Goal: Task Accomplishment & Management: Complete application form

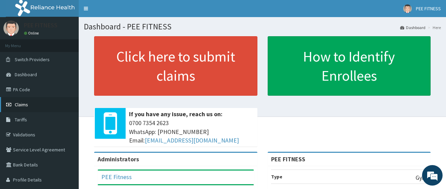
click at [52, 107] on link "Claims" at bounding box center [39, 104] width 79 height 15
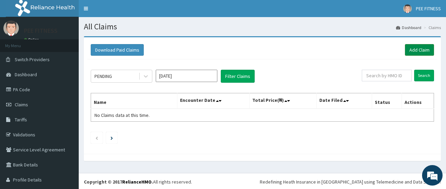
click at [414, 50] on link "Add Claim" at bounding box center [419, 50] width 29 height 12
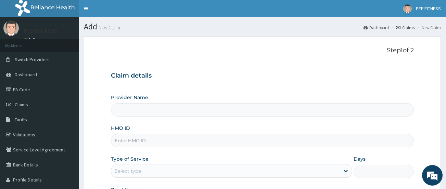
type input "PEE FITNESS"
type input "1"
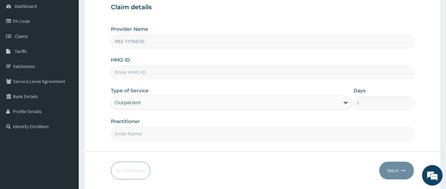
scroll to position [82, 0]
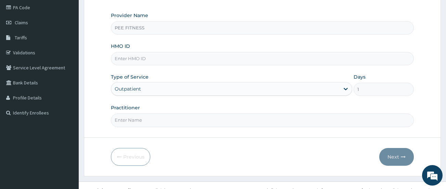
click at [146, 58] on input "HMO ID" at bounding box center [262, 58] width 303 height 13
type input "mht/10017/a"
click at [121, 123] on input "Practitioner" at bounding box center [262, 120] width 303 height 13
type input "gym"
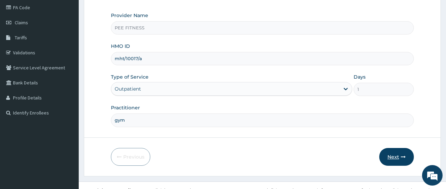
click at [397, 160] on button "Next" at bounding box center [396, 157] width 35 height 18
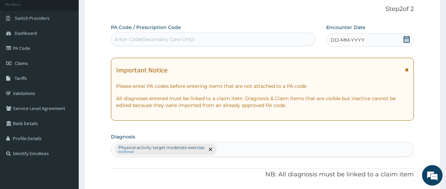
scroll to position [41, 0]
click at [407, 38] on icon at bounding box center [407, 39] width 6 height 7
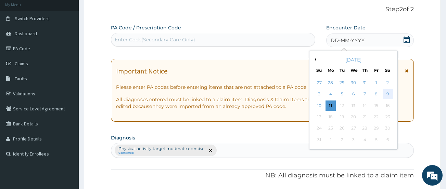
click at [385, 94] on div "9" at bounding box center [388, 94] width 10 height 10
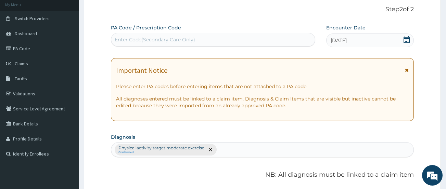
click at [188, 37] on div "Enter Code(Secondary Care Only)" at bounding box center [155, 39] width 80 height 7
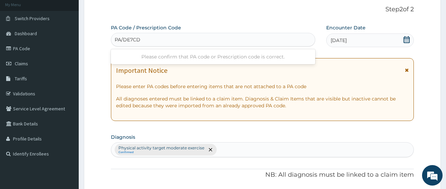
type input "PA/DE7CDF"
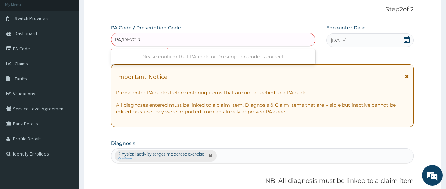
type input "PA/DE7CD5"
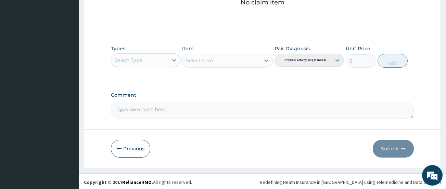
scroll to position [304, 0]
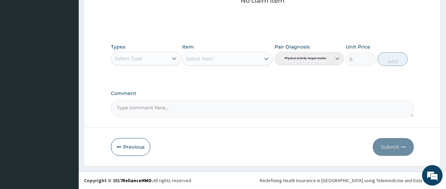
click at [145, 58] on div "Select Type" at bounding box center [139, 58] width 57 height 11
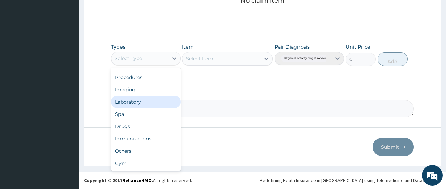
scroll to position [23, 0]
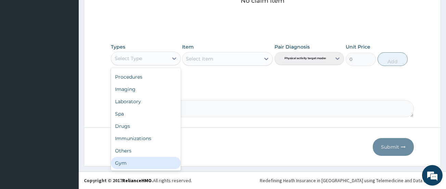
click at [161, 164] on div "Gym" at bounding box center [146, 163] width 70 height 12
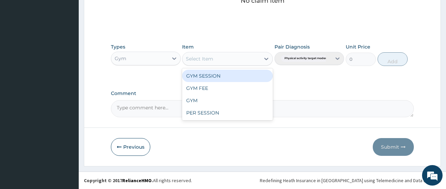
click at [206, 60] on div "Select Item" at bounding box center [199, 58] width 27 height 7
click at [206, 74] on div "GYM SESSION" at bounding box center [227, 76] width 91 height 12
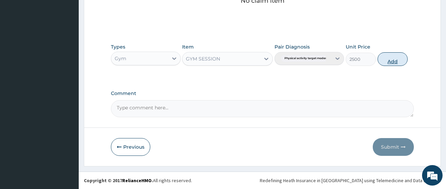
click at [384, 55] on button "Add" at bounding box center [393, 59] width 30 height 14
type input "0"
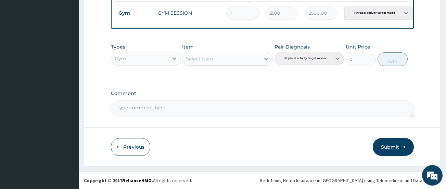
click at [401, 152] on button "Submit" at bounding box center [393, 147] width 41 height 18
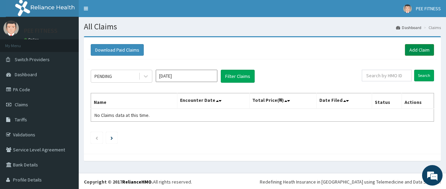
click at [409, 50] on link "Add Claim" at bounding box center [419, 50] width 29 height 12
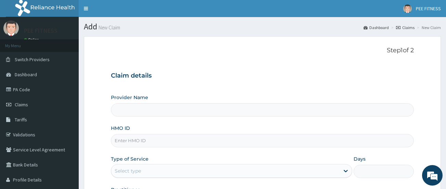
type input "PEE FITNESS"
type input "1"
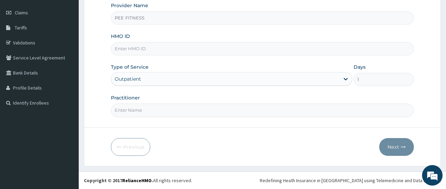
click at [145, 41] on div "HMO ID" at bounding box center [262, 44] width 303 height 23
click at [144, 43] on input "HMO ID" at bounding box center [262, 48] width 303 height 13
type input "rel/10795/a"
click at [136, 104] on input "Practitioner" at bounding box center [262, 110] width 303 height 13
type input "gym"
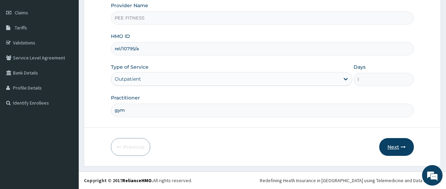
click at [403, 148] on icon "button" at bounding box center [403, 147] width 5 height 5
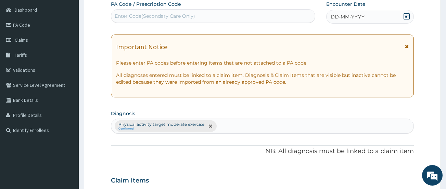
scroll to position [51, 0]
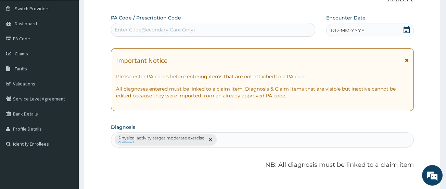
click at [165, 24] on div "Enter Code(Secondary Care Only)" at bounding box center [213, 30] width 204 height 14
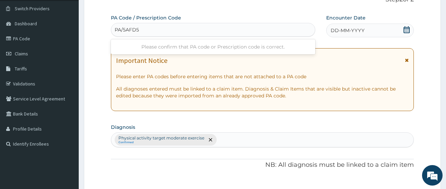
type input "PA/5AFD56"
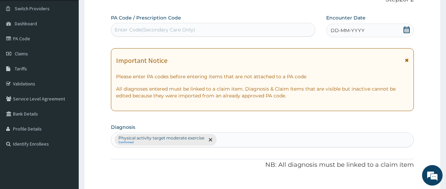
click at [165, 24] on div "Enter Code(Secondary Care Only)" at bounding box center [213, 30] width 204 height 14
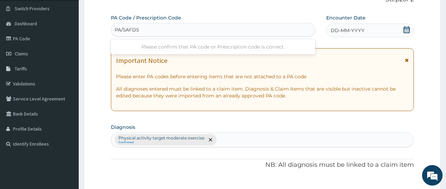
type input "PA/5AFD56"
click at [406, 29] on icon at bounding box center [406, 29] width 7 height 7
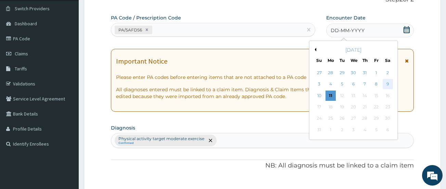
click at [385, 84] on div "9" at bounding box center [388, 84] width 10 height 10
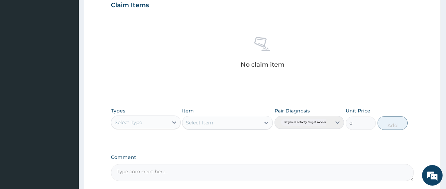
scroll to position [243, 0]
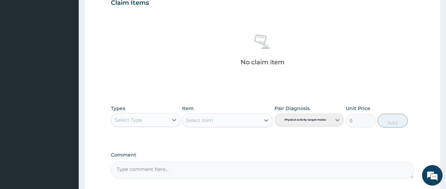
click at [148, 117] on div "Select Type" at bounding box center [139, 120] width 57 height 11
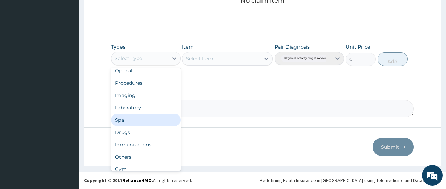
scroll to position [23, 0]
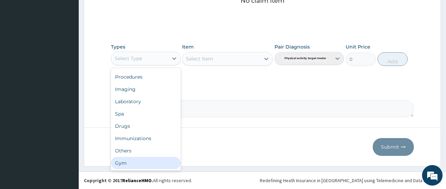
click at [152, 162] on div "Gym" at bounding box center [146, 163] width 70 height 12
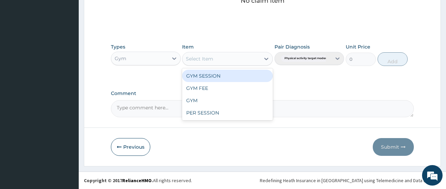
click at [209, 61] on div "Select Item" at bounding box center [199, 58] width 27 height 7
click at [209, 78] on div "GYM SESSION" at bounding box center [227, 76] width 91 height 12
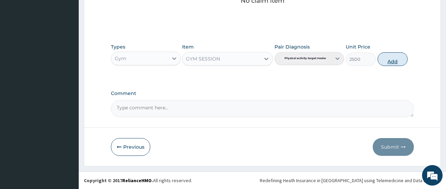
click at [394, 58] on button "Add" at bounding box center [393, 59] width 30 height 14
type input "0"
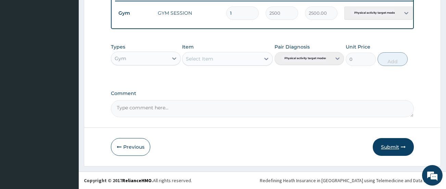
click at [403, 149] on icon "button" at bounding box center [403, 147] width 5 height 5
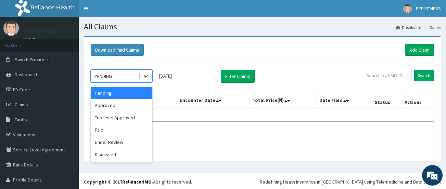
click at [146, 76] on icon at bounding box center [145, 76] width 7 height 7
click at [136, 109] on div "Approved" at bounding box center [122, 105] width 62 height 12
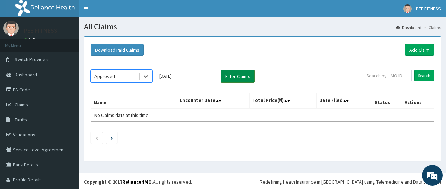
click at [241, 74] on button "Filter Claims" at bounding box center [238, 76] width 34 height 13
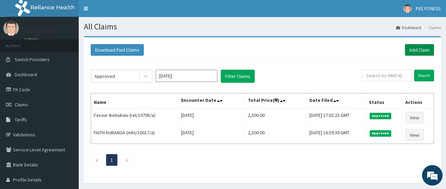
click at [413, 48] on link "Add Claim" at bounding box center [419, 50] width 29 height 12
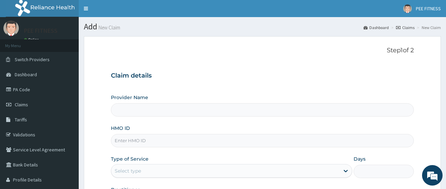
type input "PEE FITNESS"
type input "1"
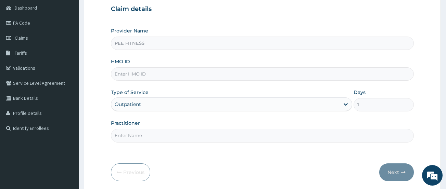
scroll to position [68, 0]
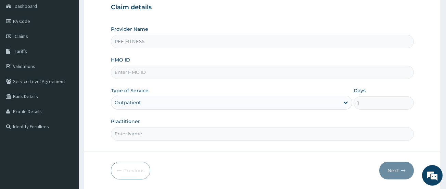
click at [167, 44] on input "PEE FITNESS" at bounding box center [262, 41] width 303 height 13
click at [129, 69] on input "HMO ID" at bounding box center [262, 72] width 303 height 13
type input "stz/10015/a"
click at [146, 139] on input "Practitioner" at bounding box center [262, 133] width 303 height 13
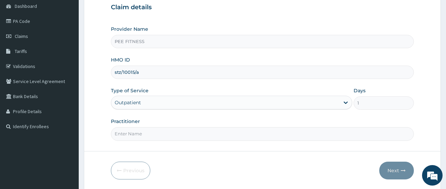
type input "gym"
click at [391, 167] on button "Next" at bounding box center [396, 171] width 35 height 18
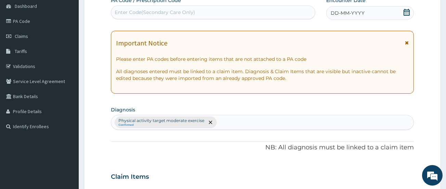
click at [203, 13] on div "Enter Code(Secondary Care Only)" at bounding box center [213, 12] width 204 height 11
type input "1"
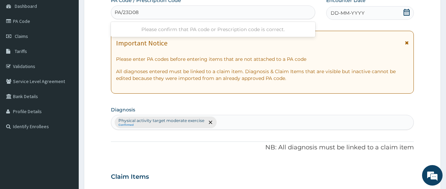
type input "PA/23D084"
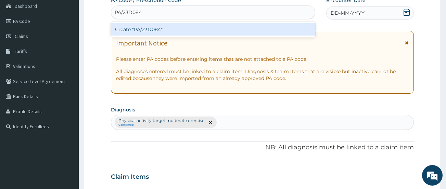
click at [199, 28] on div "Create "PA/23D084"" at bounding box center [213, 29] width 204 height 12
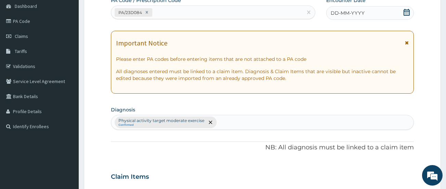
click at [406, 11] on icon at bounding box center [407, 12] width 6 height 7
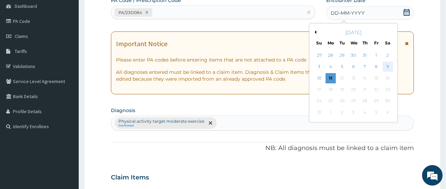
click at [386, 65] on div "9" at bounding box center [388, 67] width 10 height 10
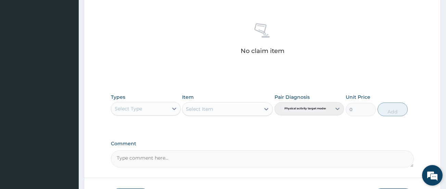
scroll to position [260, 0]
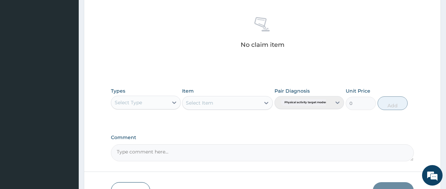
click at [160, 100] on div "Select Type" at bounding box center [139, 102] width 57 height 11
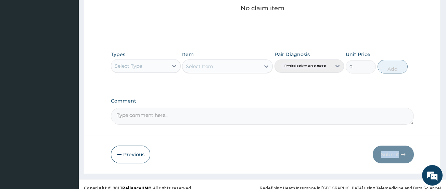
scroll to position [304, 0]
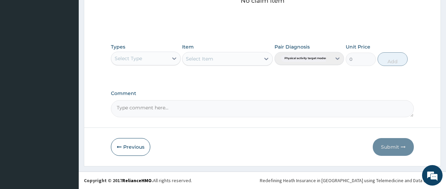
click at [155, 61] on div "Select Type" at bounding box center [139, 58] width 57 height 11
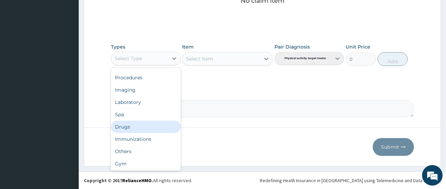
scroll to position [23, 0]
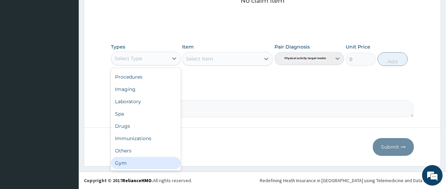
click at [164, 164] on div "Gym" at bounding box center [146, 163] width 70 height 12
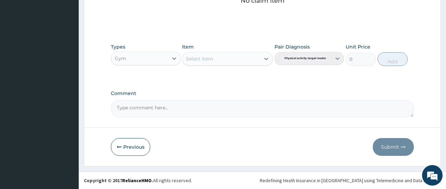
click at [225, 58] on div "Select Item" at bounding box center [221, 58] width 78 height 11
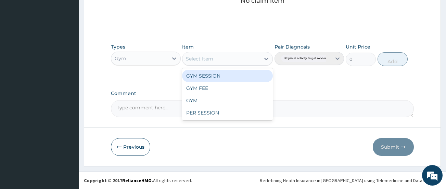
click at [229, 72] on div "GYM SESSION" at bounding box center [227, 76] width 91 height 12
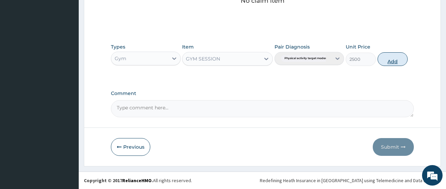
click at [393, 57] on button "Add" at bounding box center [393, 59] width 30 height 14
type input "0"
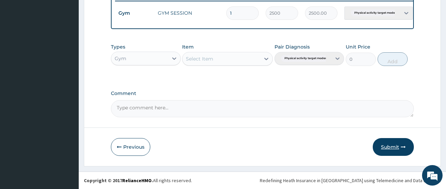
click at [403, 139] on button "Submit" at bounding box center [393, 147] width 41 height 18
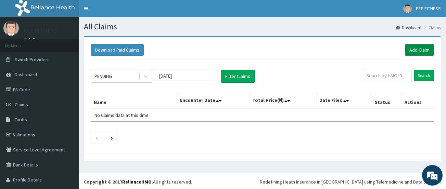
click at [420, 49] on link "Add Claim" at bounding box center [419, 50] width 29 height 12
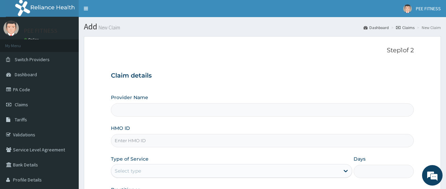
type input "PEE FITNESS"
type input "1"
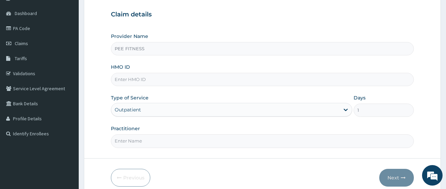
scroll to position [68, 0]
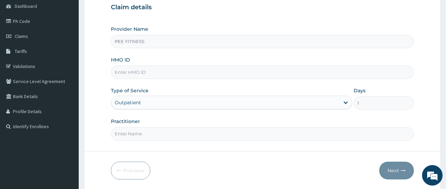
click at [160, 75] on input "HMO ID" at bounding box center [262, 72] width 303 height 13
type input "sfa/14261/a"
click at [261, 131] on input "Practitioner" at bounding box center [262, 133] width 303 height 13
type input "gym"
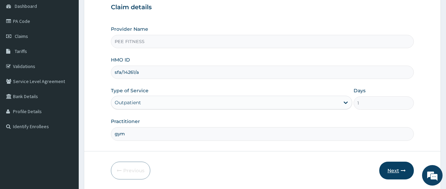
click at [398, 165] on button "Next" at bounding box center [396, 171] width 35 height 18
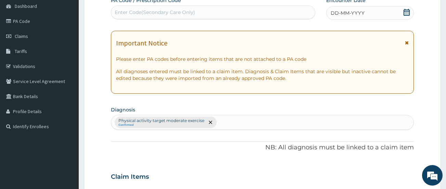
click at [118, 8] on div "Enter Code(Secondary Care Only)" at bounding box center [213, 12] width 204 height 11
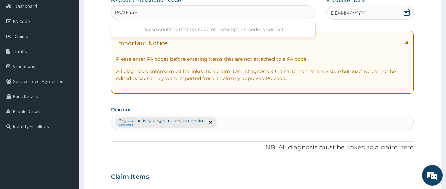
type input "PA/3E45E3"
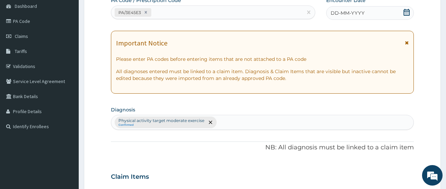
click at [404, 13] on icon at bounding box center [407, 12] width 6 height 7
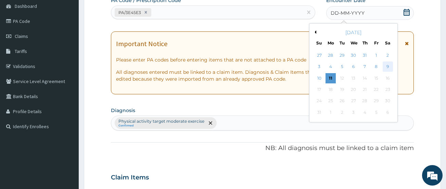
click at [388, 68] on div "9" at bounding box center [388, 67] width 10 height 10
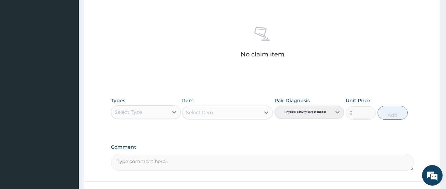
scroll to position [260, 0]
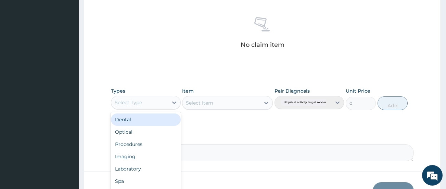
click at [114, 106] on div "Select Type" at bounding box center [139, 102] width 57 height 11
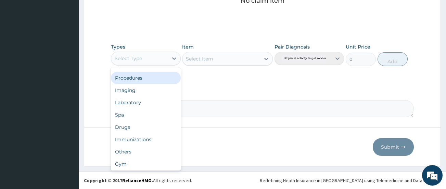
scroll to position [23, 0]
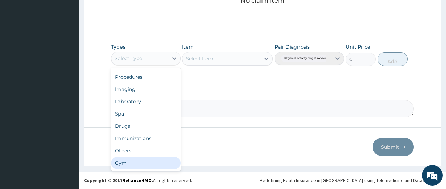
click at [156, 170] on div "Dental Optical Procedures Imaging Laboratory Spa Drugs Immunizations Others Gym" at bounding box center [146, 119] width 70 height 103
click at [154, 164] on div "Gym" at bounding box center [146, 163] width 70 height 12
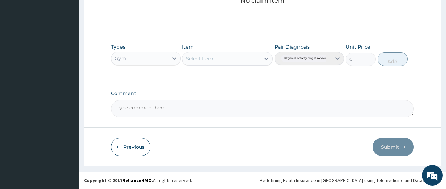
click at [204, 61] on div "Select Item" at bounding box center [199, 58] width 27 height 7
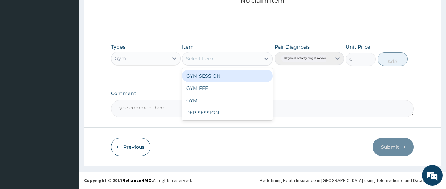
click at [205, 73] on div "GYM SESSION" at bounding box center [227, 76] width 91 height 12
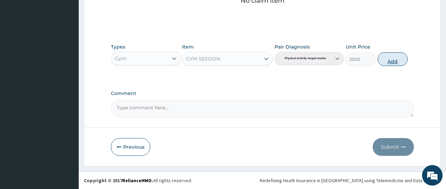
click at [403, 59] on button "Add" at bounding box center [393, 59] width 30 height 14
type input "0"
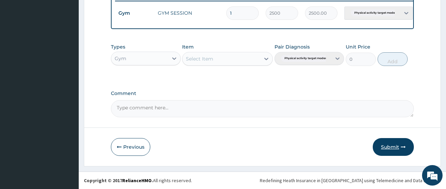
click at [393, 144] on button "Submit" at bounding box center [393, 147] width 41 height 18
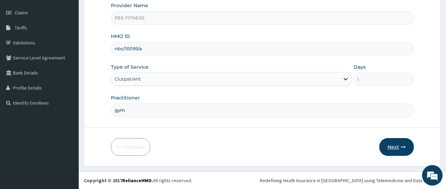
type input "nbc/10095/a"
click at [406, 144] on button "Next" at bounding box center [396, 147] width 35 height 18
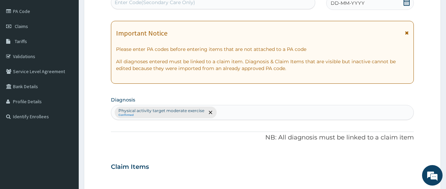
scroll to position [65, 0]
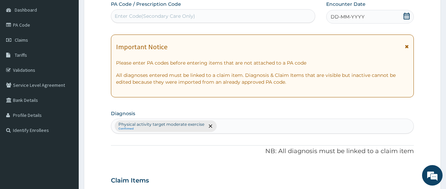
click at [129, 17] on div "Enter Code(Secondary Care Only)" at bounding box center [155, 16] width 80 height 7
type input "PA/557670"
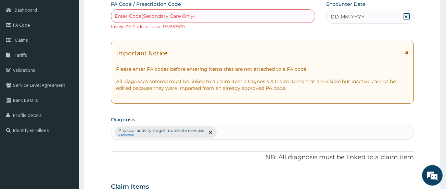
click at [160, 21] on div "Enter Code(Secondary Care Only)" at bounding box center [213, 16] width 204 height 11
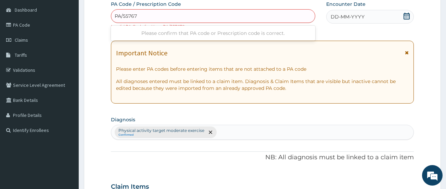
type input "PA/557670"
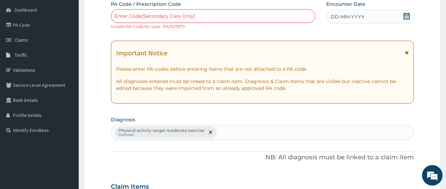
click at [403, 16] on icon at bounding box center [406, 16] width 7 height 7
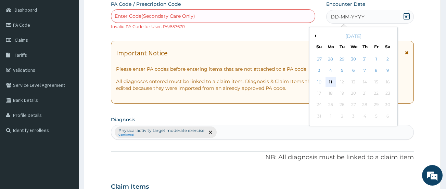
click at [327, 81] on div "11" at bounding box center [331, 82] width 10 height 10
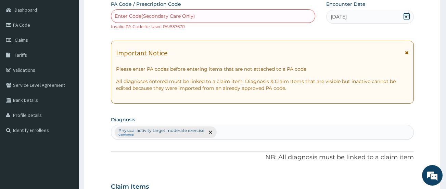
click at [137, 14] on div "Enter Code(Secondary Care Only)" at bounding box center [155, 16] width 80 height 7
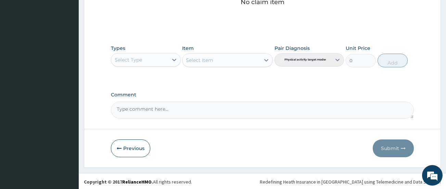
scroll to position [310, 0]
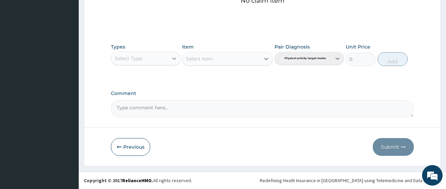
type input "PA/557670"
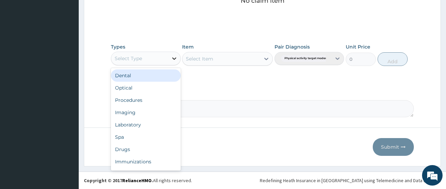
click at [169, 59] on div at bounding box center [174, 58] width 12 height 12
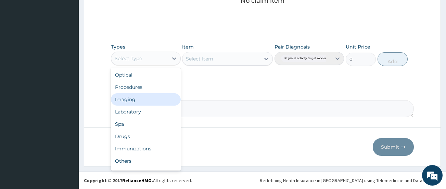
scroll to position [23, 0]
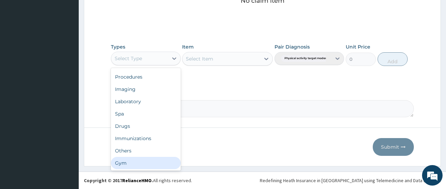
click at [132, 159] on div "Gym" at bounding box center [146, 163] width 70 height 12
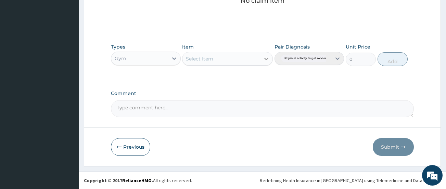
click at [264, 59] on icon at bounding box center [266, 58] width 7 height 7
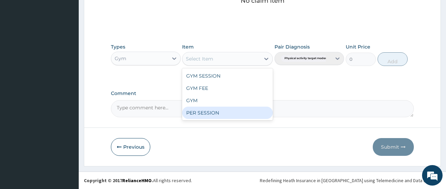
click at [222, 112] on div "PER SESSION" at bounding box center [227, 113] width 91 height 12
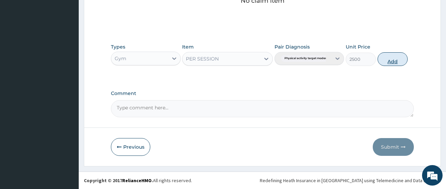
click at [393, 58] on button "Add" at bounding box center [393, 59] width 30 height 14
type input "0"
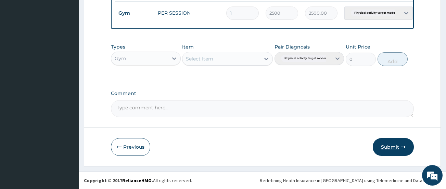
click at [392, 146] on button "Submit" at bounding box center [393, 147] width 41 height 18
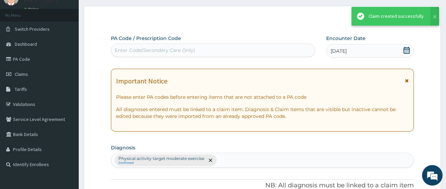
scroll to position [277, 0]
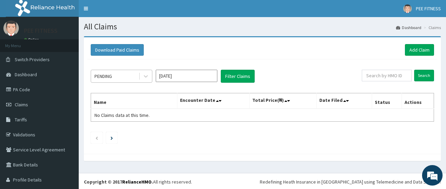
click at [117, 75] on div "PENDING" at bounding box center [115, 76] width 48 height 11
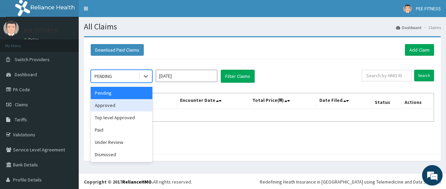
click at [112, 104] on div "Approved" at bounding box center [122, 105] width 62 height 12
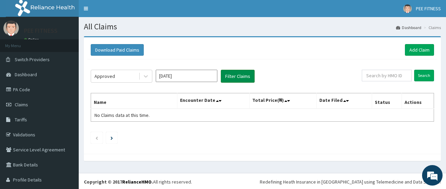
click at [244, 80] on button "Filter Claims" at bounding box center [238, 76] width 34 height 13
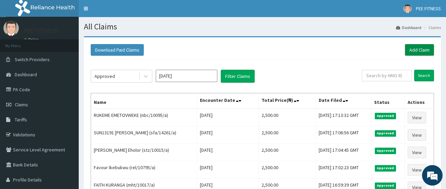
click at [418, 51] on link "Add Claim" at bounding box center [419, 50] width 29 height 12
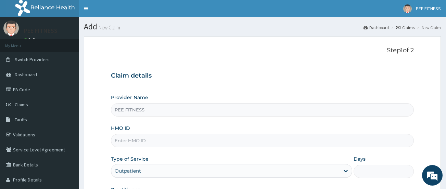
type input "PEE FITNESS"
type input "1"
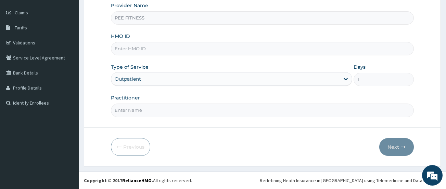
click at [145, 110] on input "Practitioner" at bounding box center [262, 110] width 303 height 13
type input "gym"
click at [149, 51] on input "HMO ID" at bounding box center [262, 48] width 303 height 13
type input "nbc/10895/a"
click at [403, 141] on button "Next" at bounding box center [396, 147] width 35 height 18
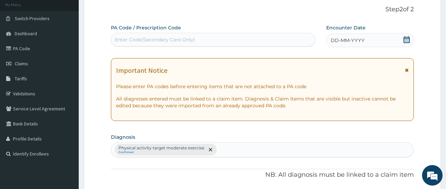
scroll to position [24, 0]
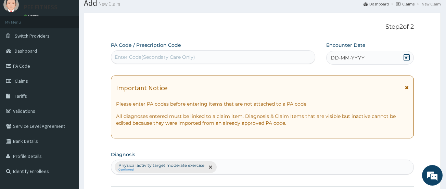
click at [162, 58] on div "Enter Code(Secondary Care Only)" at bounding box center [155, 57] width 80 height 7
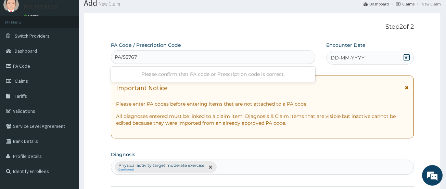
type input "PA/557670"
click at [406, 56] on icon at bounding box center [407, 57] width 6 height 7
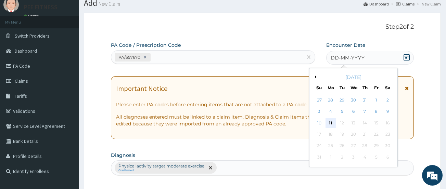
click at [332, 125] on div "11" at bounding box center [331, 123] width 10 height 10
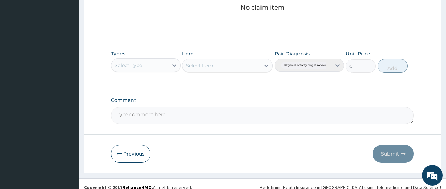
scroll to position [304, 0]
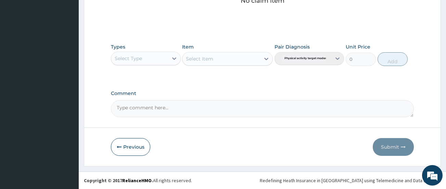
click at [167, 54] on div "Select Type" at bounding box center [139, 58] width 57 height 11
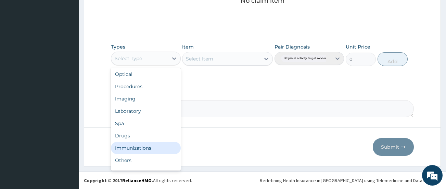
scroll to position [23, 0]
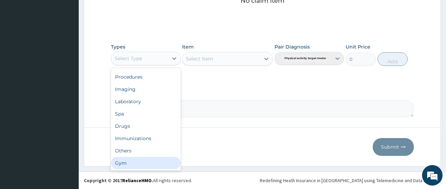
click at [159, 164] on div "Gym" at bounding box center [146, 163] width 70 height 12
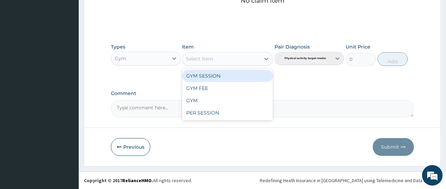
click at [216, 60] on div "Select Item" at bounding box center [221, 58] width 78 height 11
click at [208, 75] on div "GYM SESSION" at bounding box center [227, 76] width 91 height 12
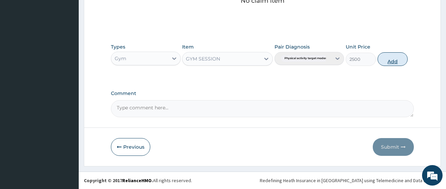
click at [385, 57] on button "Add" at bounding box center [393, 59] width 30 height 14
type input "0"
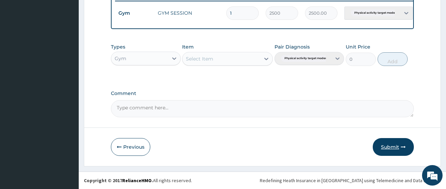
click at [401, 147] on icon "button" at bounding box center [403, 147] width 5 height 5
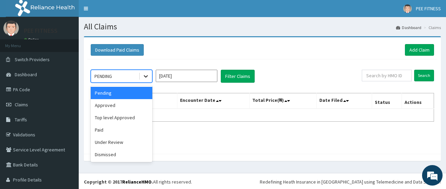
click at [144, 79] on icon at bounding box center [145, 76] width 7 height 7
click at [133, 109] on div "Approved" at bounding box center [122, 105] width 62 height 12
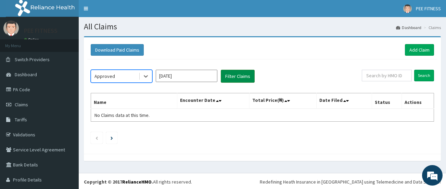
click at [232, 78] on button "Filter Claims" at bounding box center [238, 76] width 34 height 13
